Goal: Obtain resource: Obtain resource

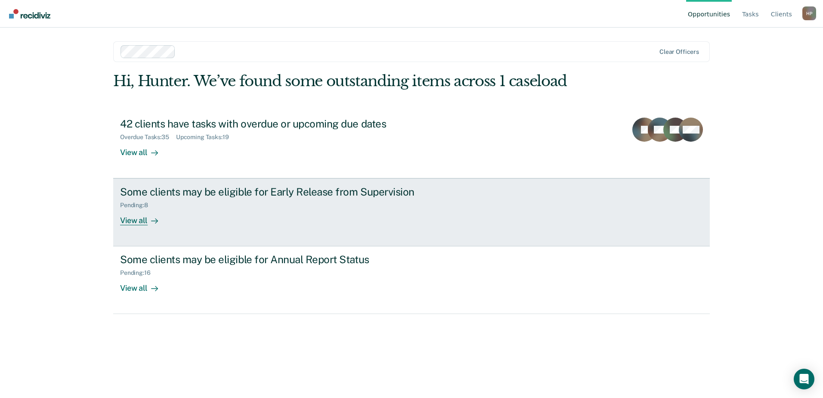
click at [373, 194] on div "Some clients may be eligible for Early Release from Supervision" at bounding box center [271, 191] width 302 height 12
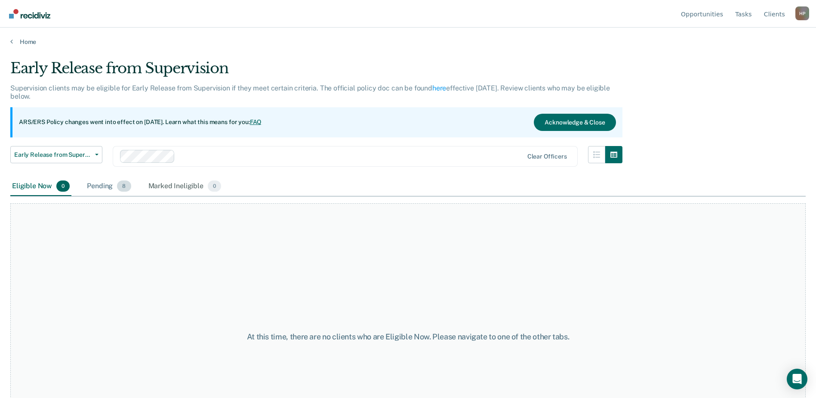
click at [111, 183] on div "Pending 8" at bounding box center [108, 186] width 47 height 19
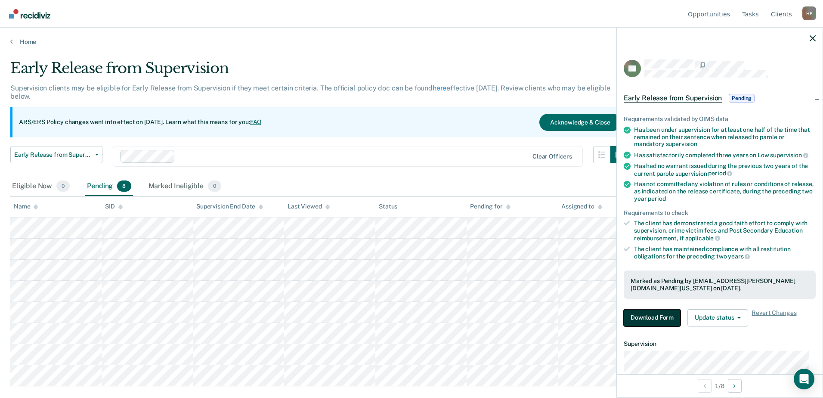
click at [657, 318] on button "Download Form" at bounding box center [651, 317] width 57 height 17
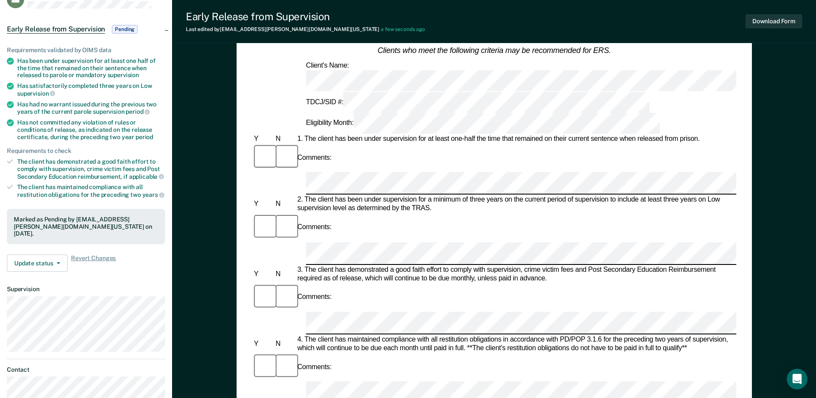
scroll to position [86, 0]
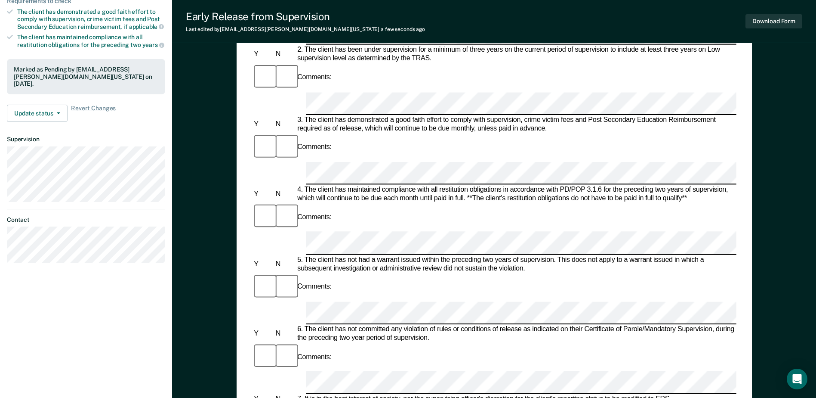
scroll to position [0, 0]
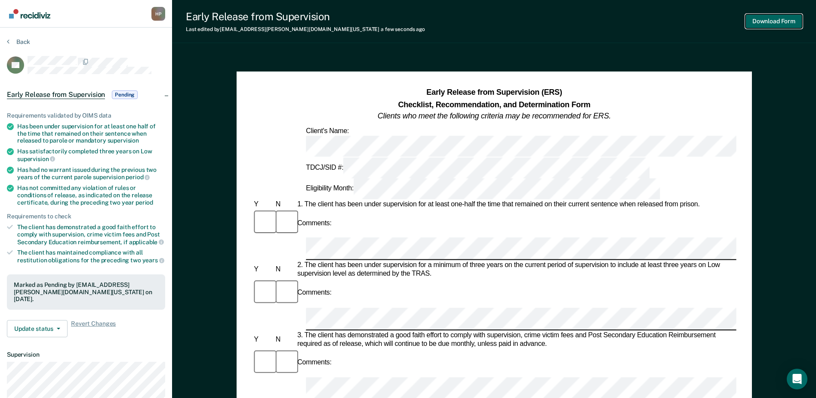
click at [761, 23] on button "Download Form" at bounding box center [774, 21] width 57 height 14
